Goal: Task Accomplishment & Management: Complete application form

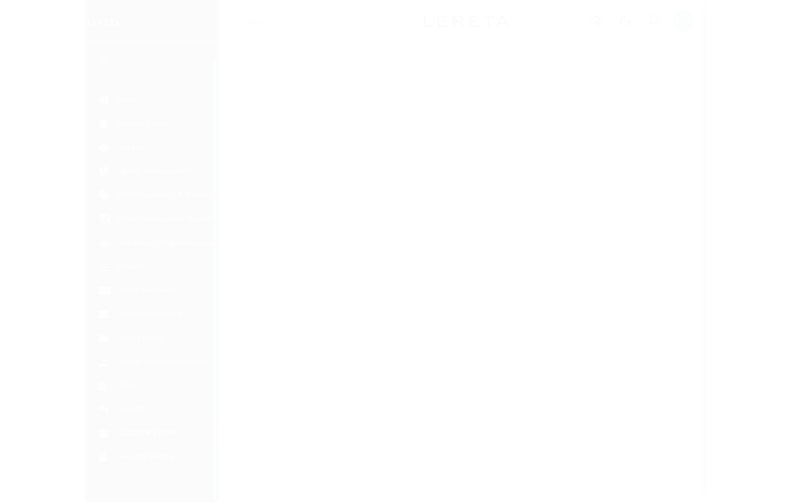
scroll to position [16, 0]
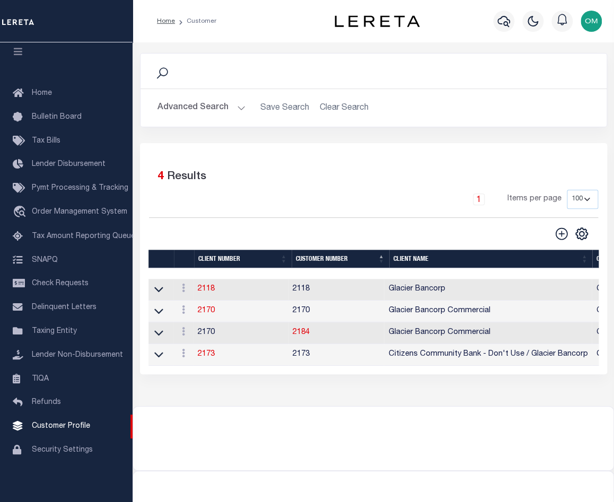
click at [235, 110] on button "Advanced Search" at bounding box center [201, 108] width 88 height 21
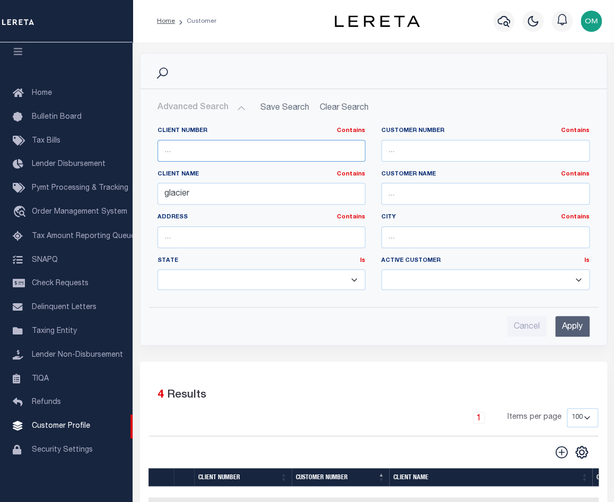
click at [218, 144] on input "text" at bounding box center [261, 151] width 208 height 22
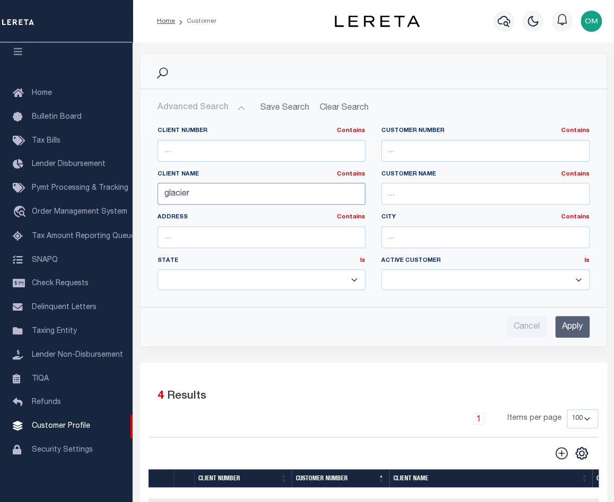
click at [163, 197] on input "glacier" at bounding box center [261, 194] width 208 height 22
drag, startPoint x: 189, startPoint y: 196, endPoint x: 136, endPoint y: 197, distance: 53.6
click at [136, 197] on div "Search Advanced Search Save Search Clear Search CustomerSearchGridWrapper_dynam…" at bounding box center [373, 208] width 483 height 310
click at [206, 151] on input "text" at bounding box center [261, 151] width 208 height 22
type input "3000"
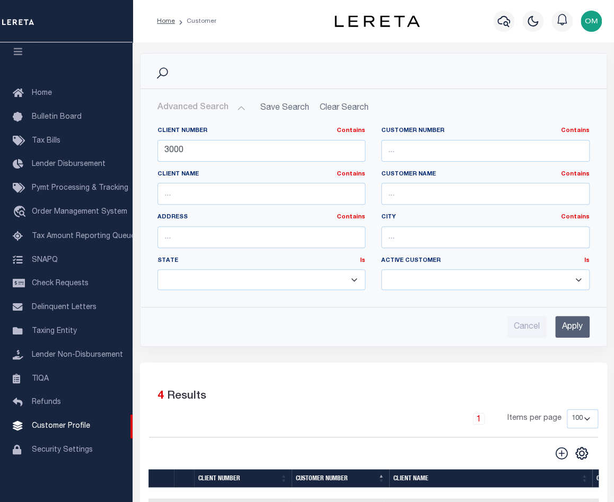
click at [565, 328] on input "Apply" at bounding box center [572, 327] width 34 height 22
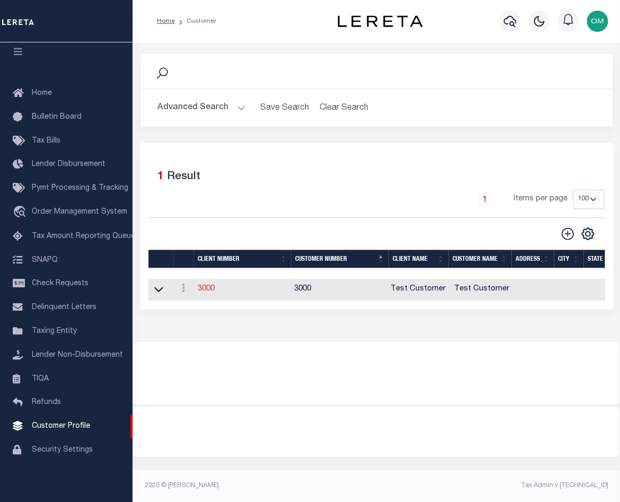
click at [208, 289] on link "3000" at bounding box center [206, 288] width 17 height 7
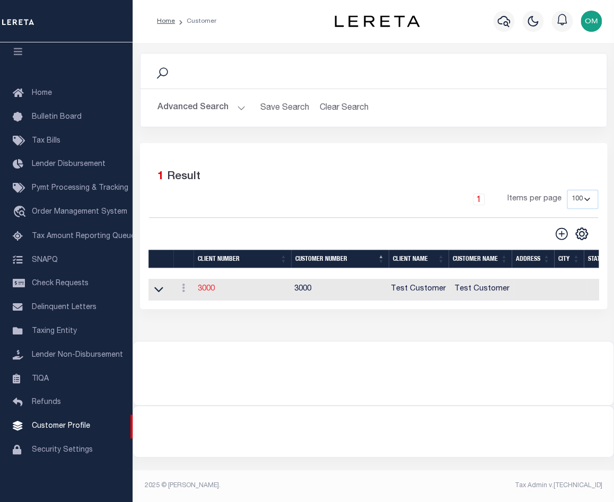
select select
type input "Test Customer"
type input "3000"
type input "Test Customer"
type input "Test"
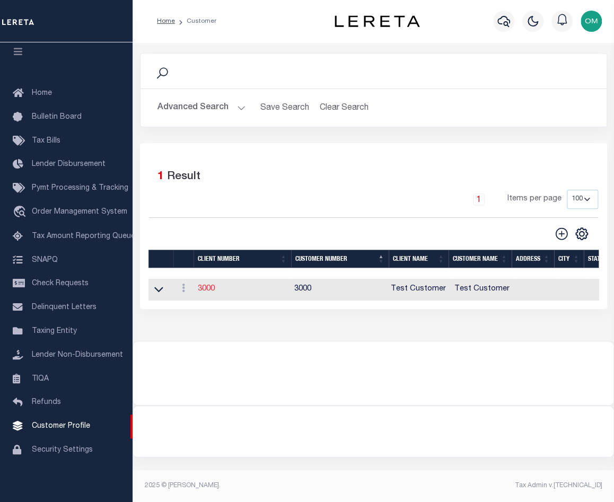
type input "Customer"
select select "Residential"
checkbox input "true"
select select
checkbox input "false"
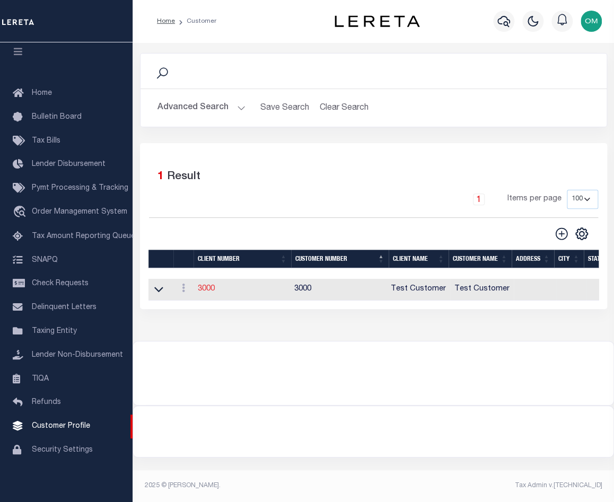
checkbox input "false"
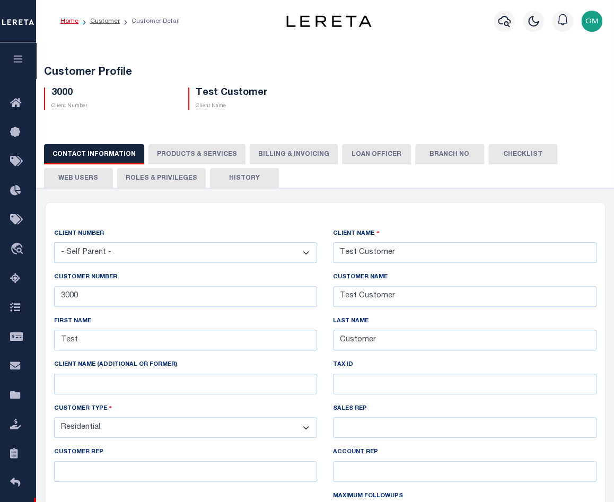
click at [172, 152] on button "PRODUCTS & SERVICES" at bounding box center [196, 154] width 97 height 20
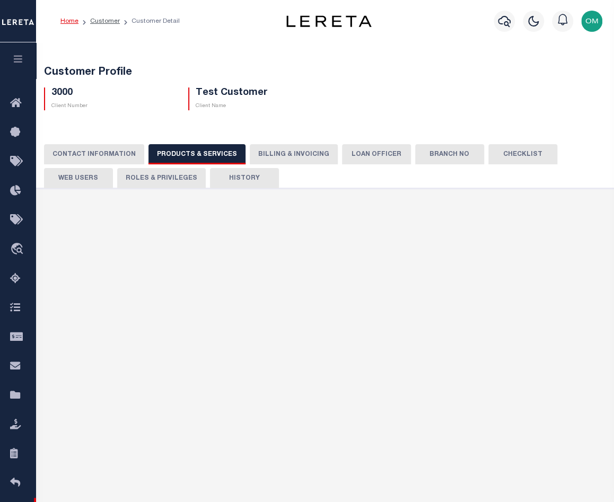
radio input "true"
checkbox input "true"
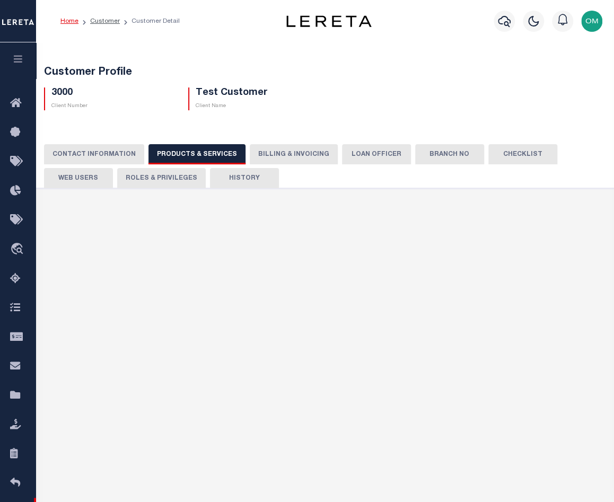
checkbox input "true"
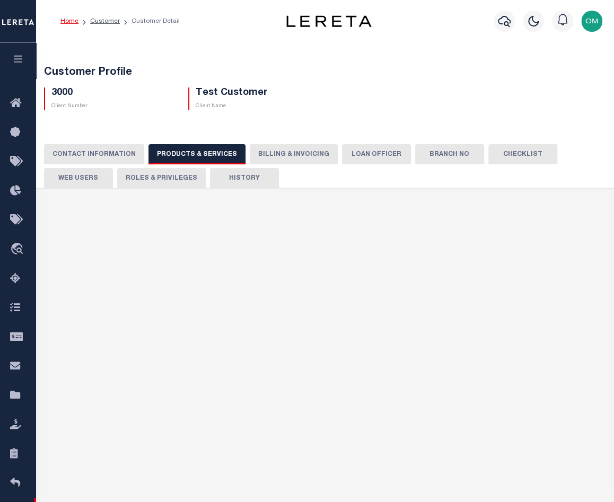
checkbox input "true"
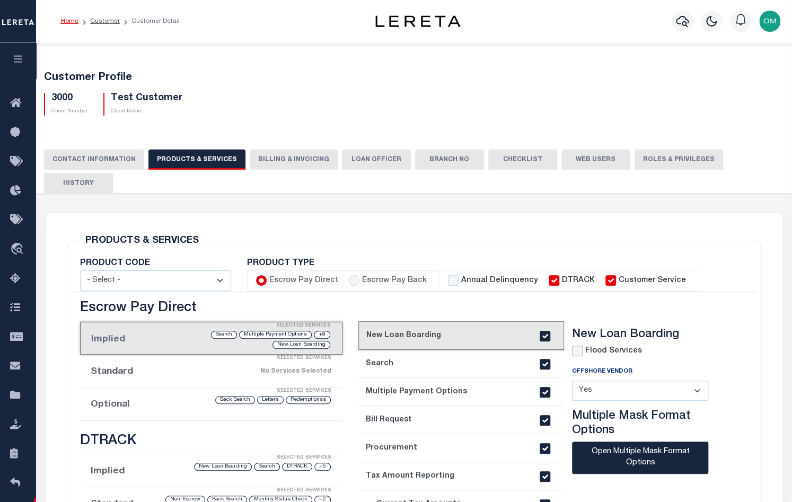
click at [575, 346] on input "checkbox" at bounding box center [577, 351] width 11 height 11
checkbox input "true"
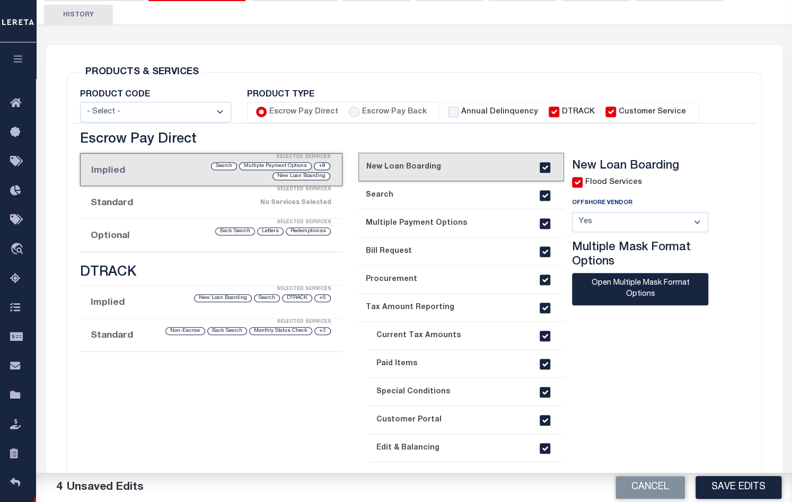
scroll to position [170, 0]
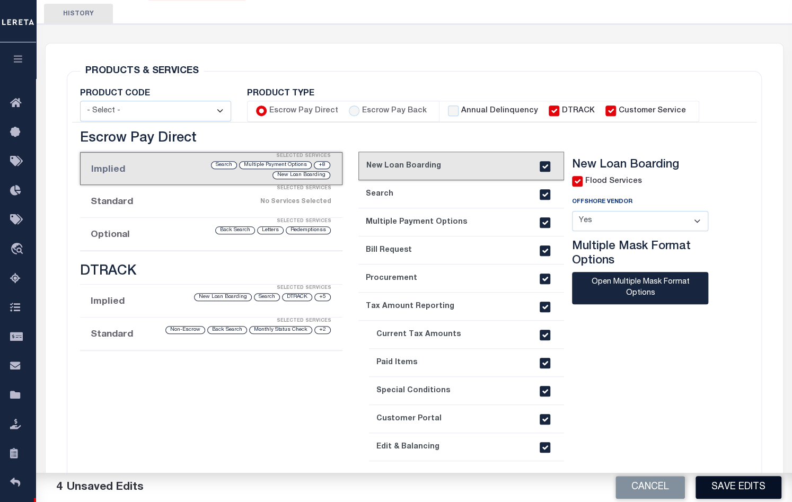
click at [620, 487] on button "Save Edits" at bounding box center [739, 487] width 86 height 23
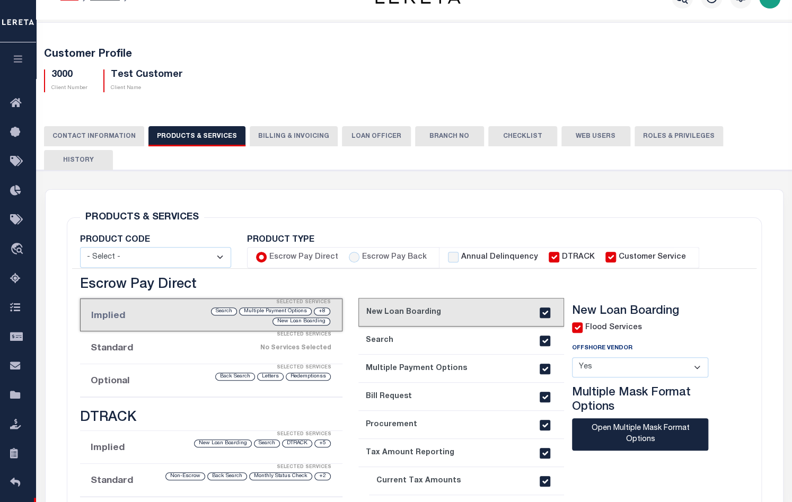
scroll to position [0, 0]
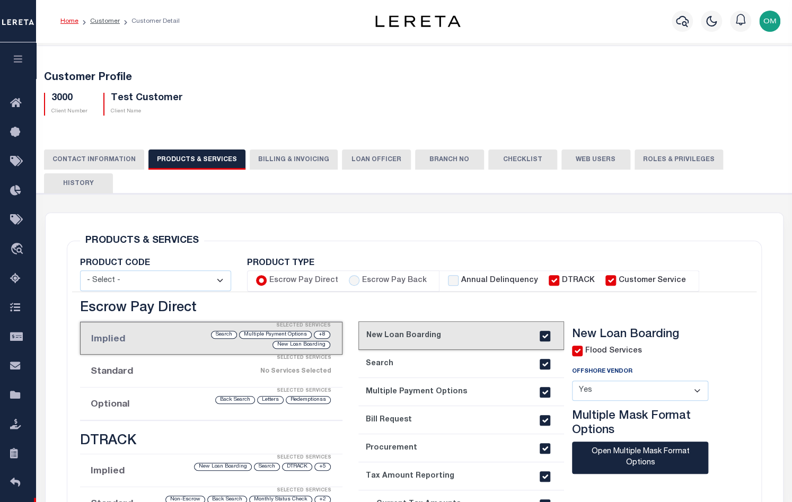
click at [96, 160] on button "CONTACT INFORMATION" at bounding box center [94, 160] width 100 height 20
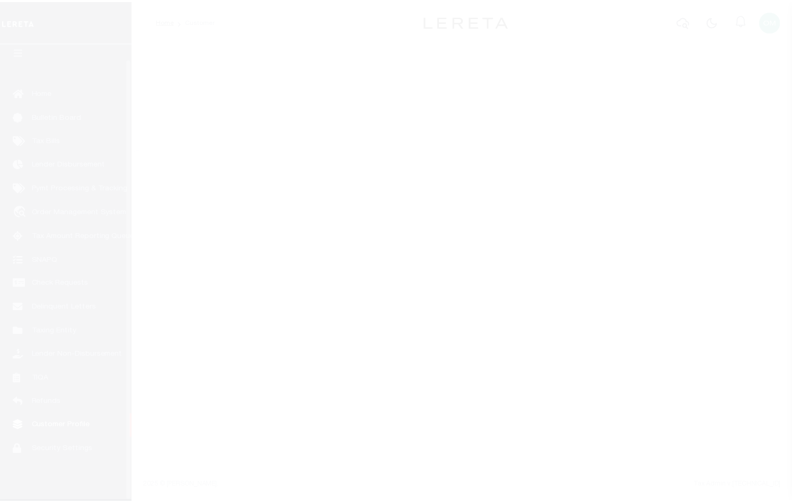
scroll to position [16, 0]
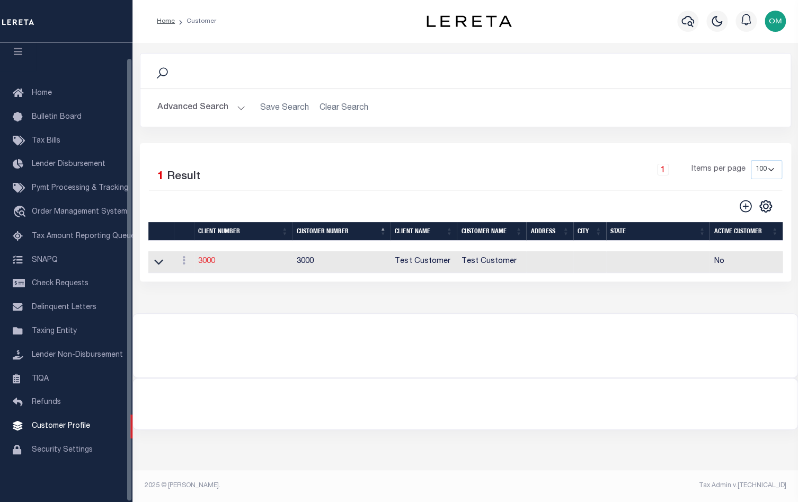
click at [209, 263] on link "3000" at bounding box center [206, 261] width 17 height 7
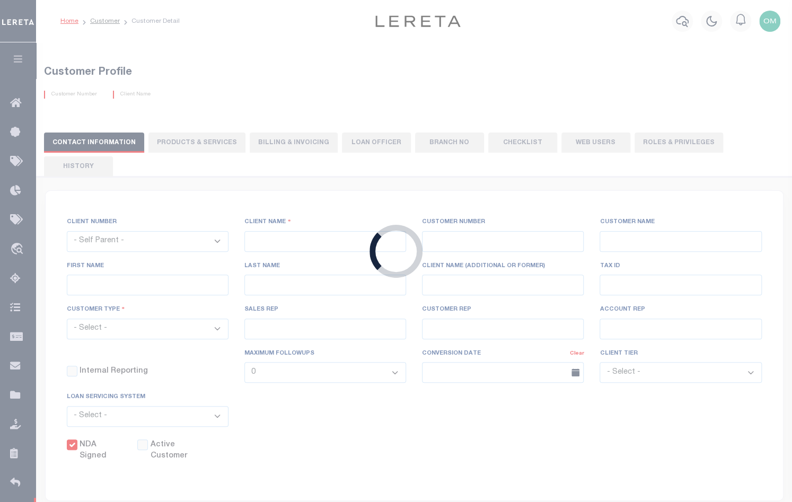
select select
type input "Test Customer"
type input "3000"
type input "Test Customer"
type input "Test"
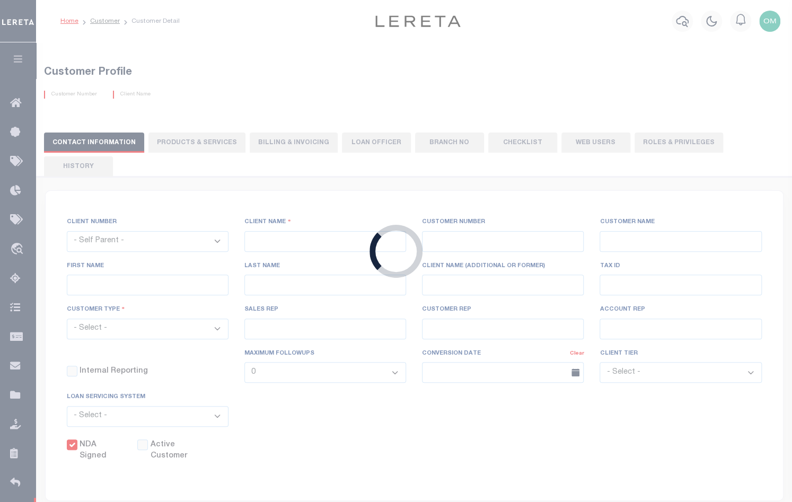
type input "Customer"
select select "Residential"
checkbox input "true"
select select
checkbox input "false"
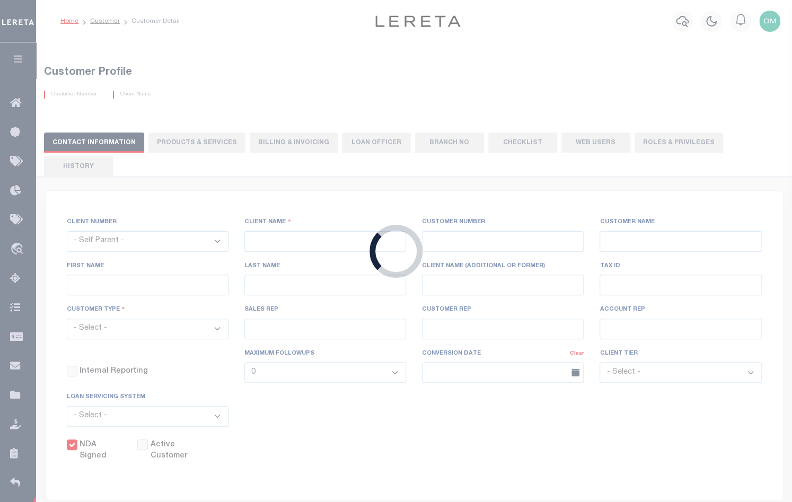
checkbox input "false"
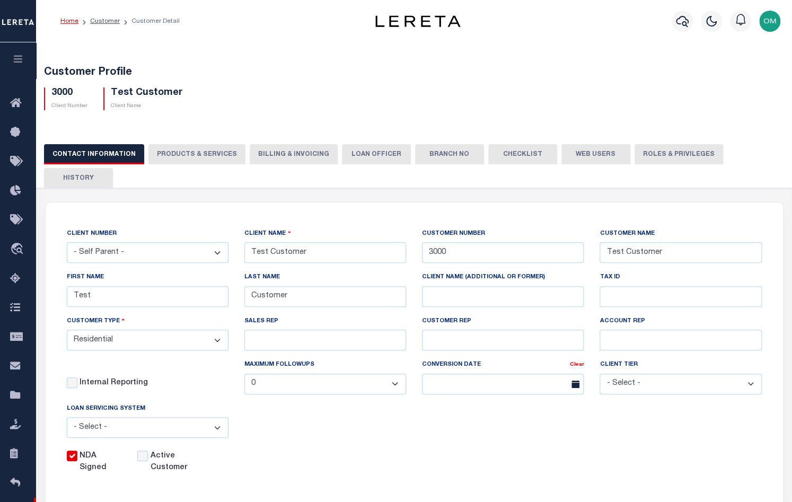
click at [191, 153] on button "PRODUCTS & SERVICES" at bounding box center [196, 154] width 97 height 20
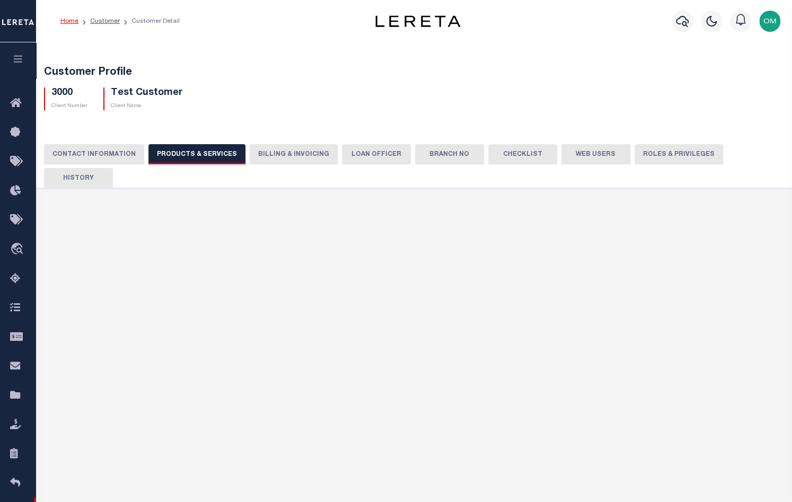
radio input "true"
checkbox input "true"
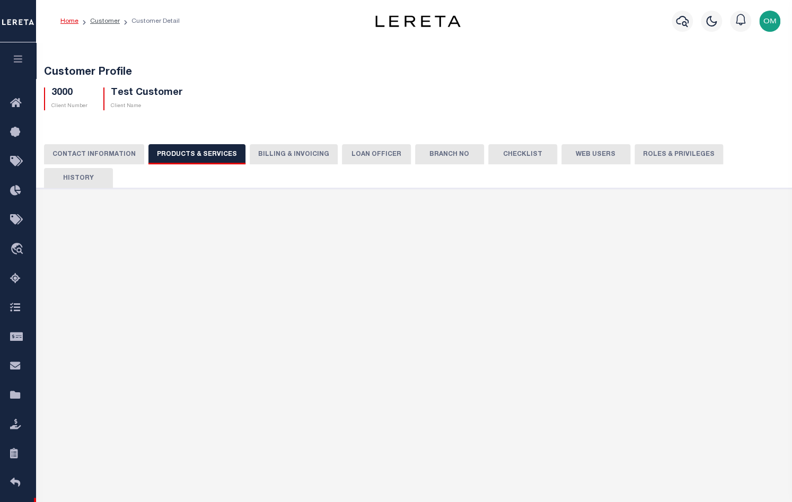
checkbox input "true"
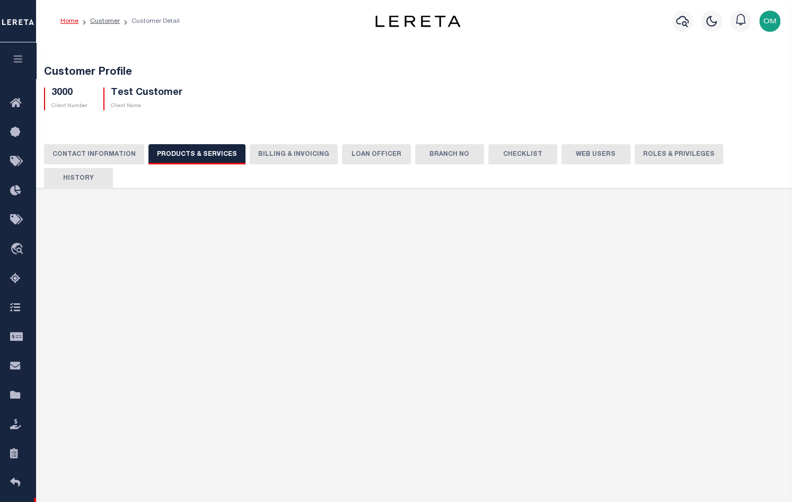
checkbox input "true"
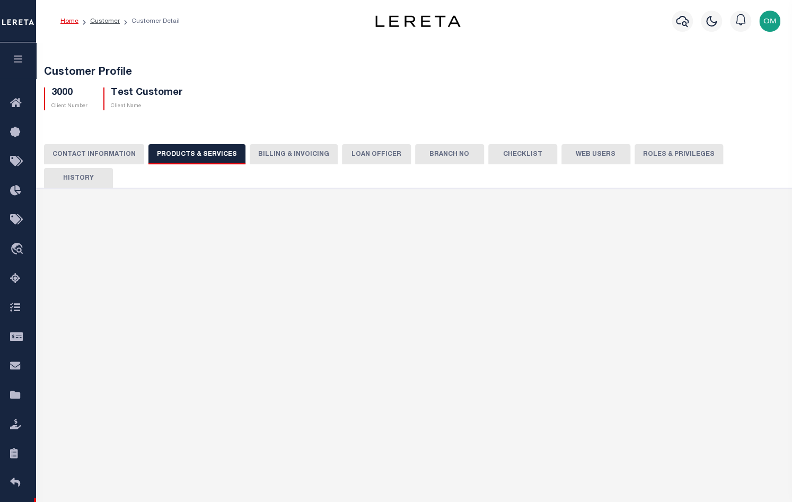
checkbox input "true"
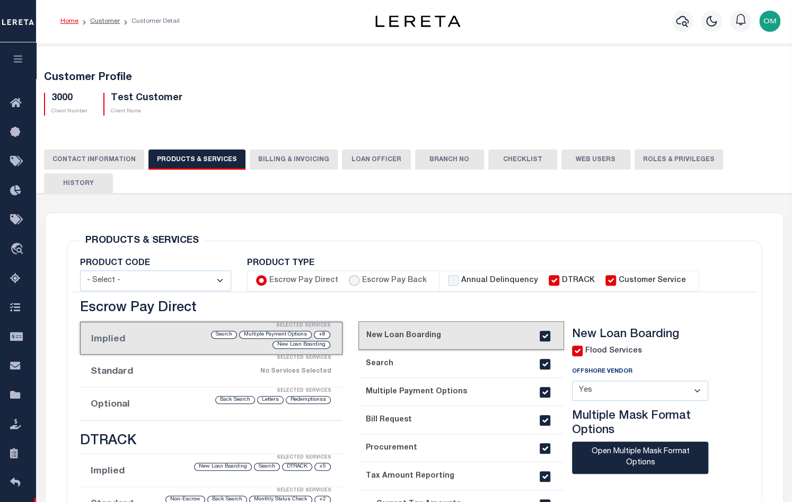
click at [353, 275] on input "Escrow Pay Back" at bounding box center [354, 280] width 11 height 11
radio input "true"
checkbox input "true"
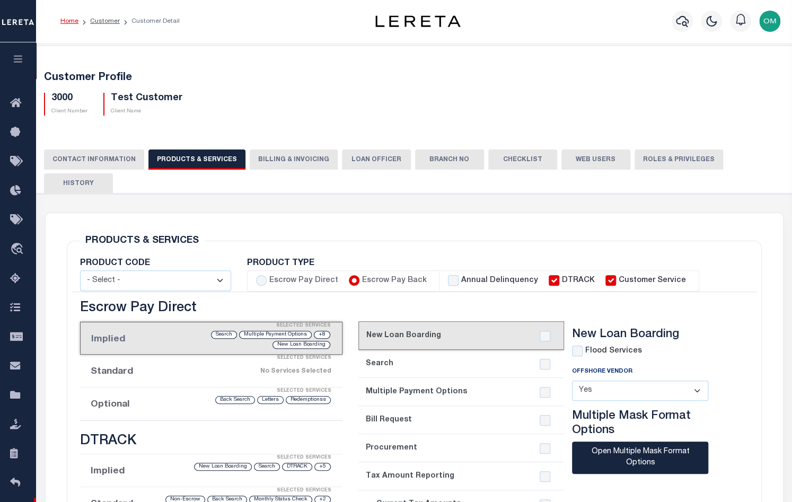
checkbox input "true"
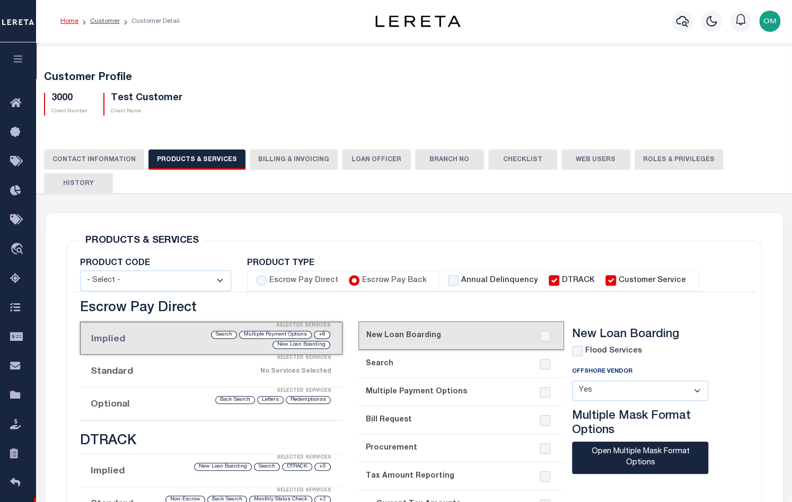
checkbox input "true"
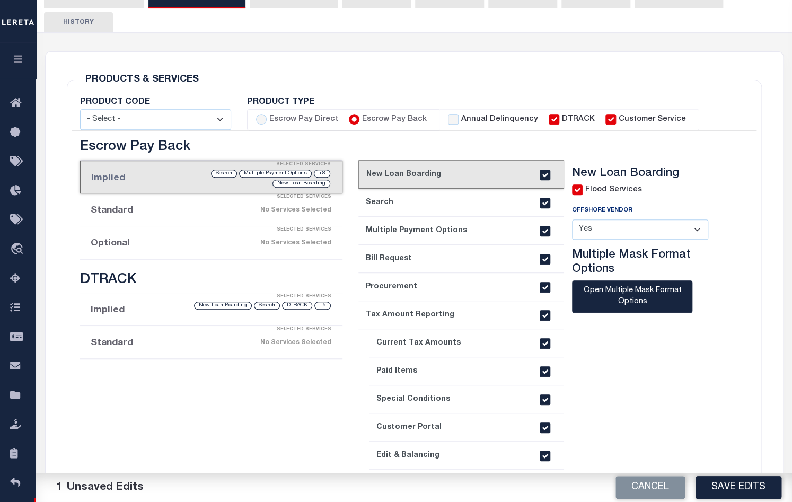
scroll to position [170, 0]
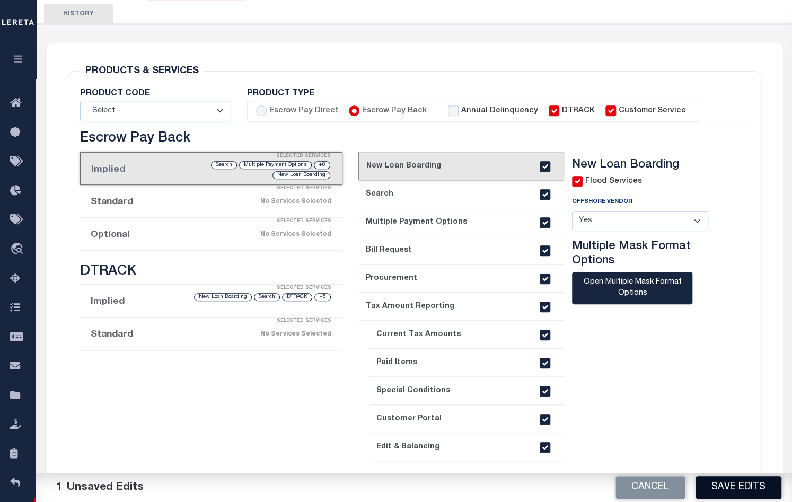
click at [721, 479] on button "Save Edits" at bounding box center [739, 487] width 86 height 23
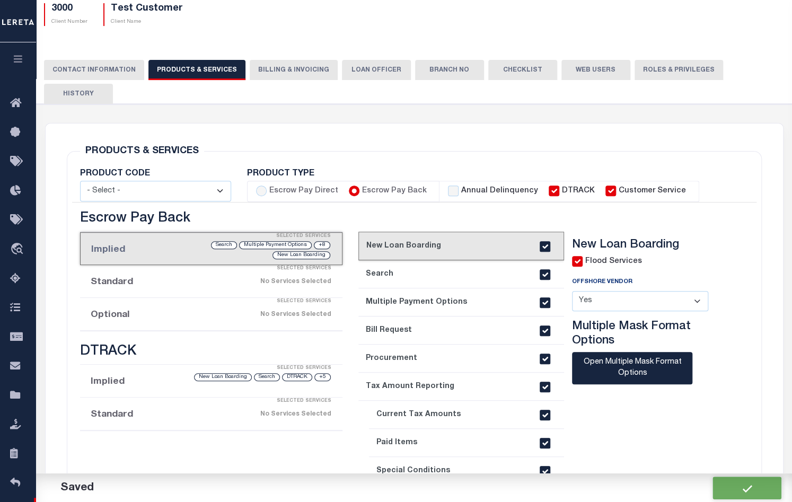
scroll to position [85, 0]
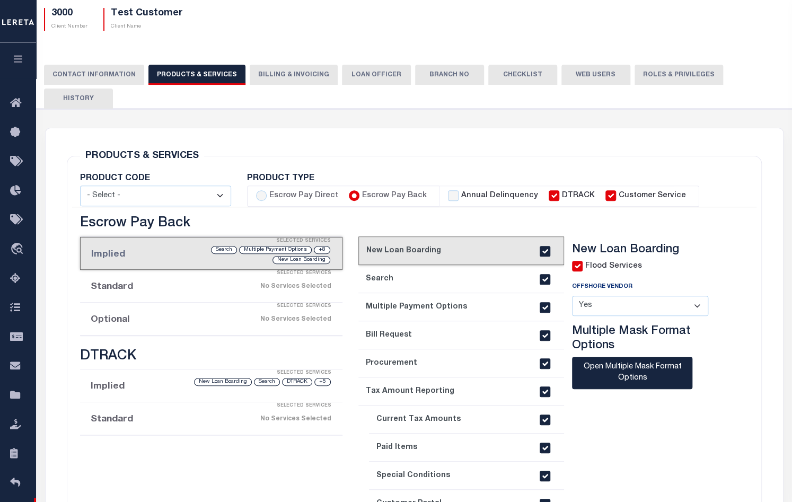
click at [117, 76] on button "CONTACT INFORMATION" at bounding box center [94, 75] width 100 height 20
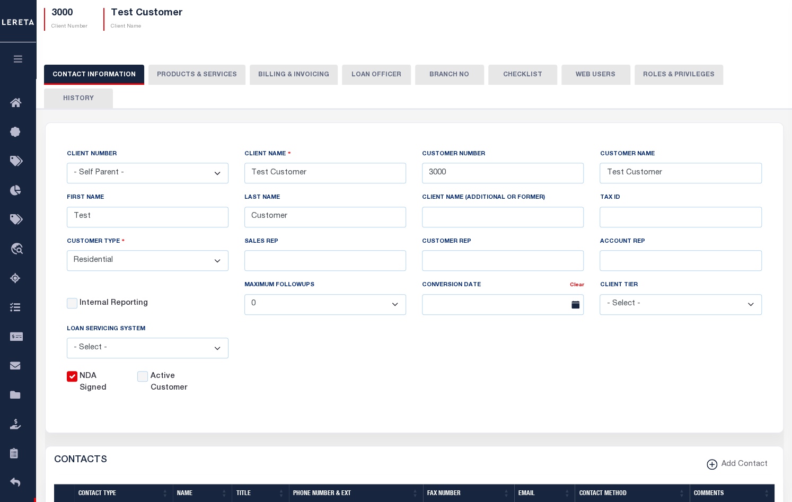
click at [195, 67] on button "PRODUCTS & SERVICES" at bounding box center [196, 75] width 97 height 20
